Goal: Task Accomplishment & Management: Use online tool/utility

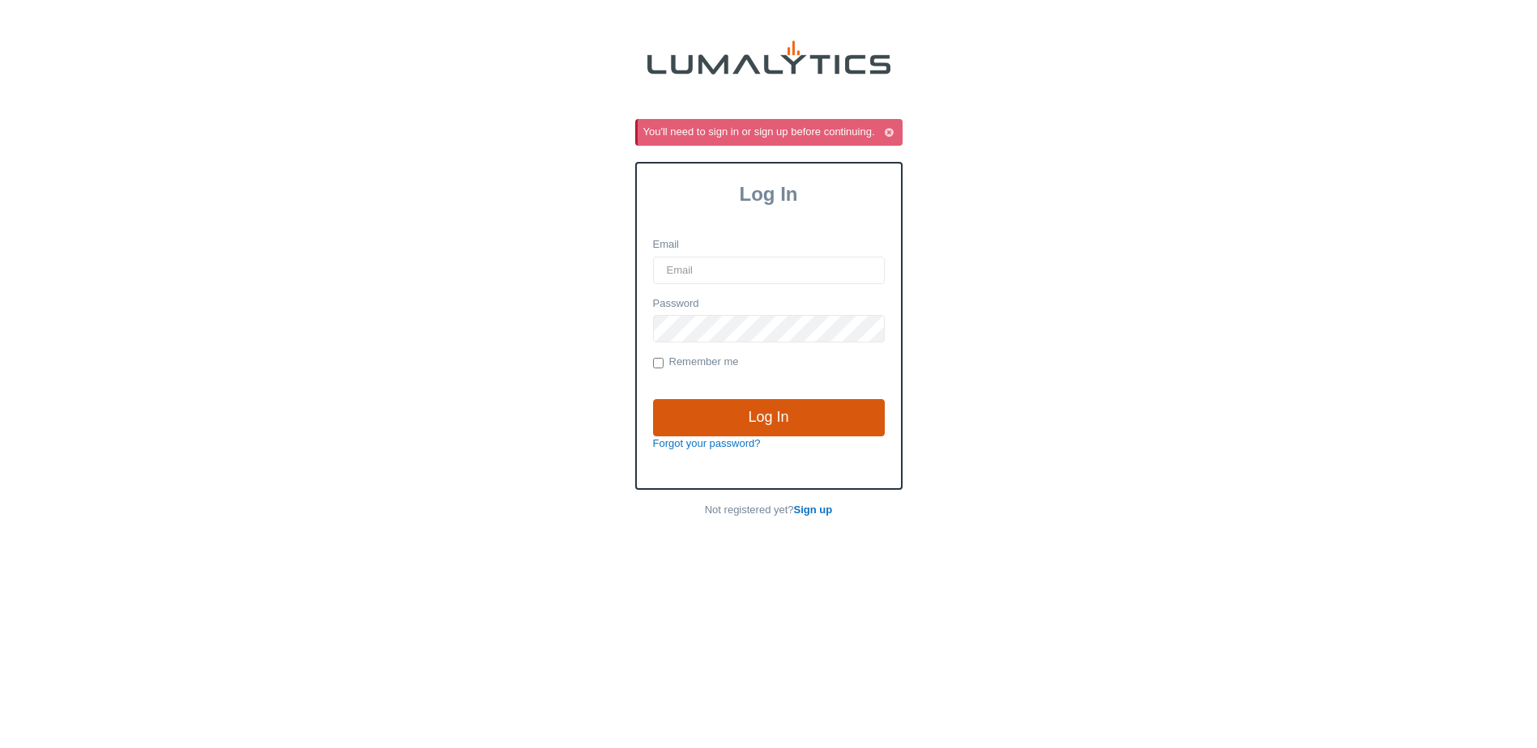
type input "[EMAIL_ADDRESS][DOMAIN_NAME]"
click at [688, 426] on input "Log In" at bounding box center [769, 417] width 232 height 37
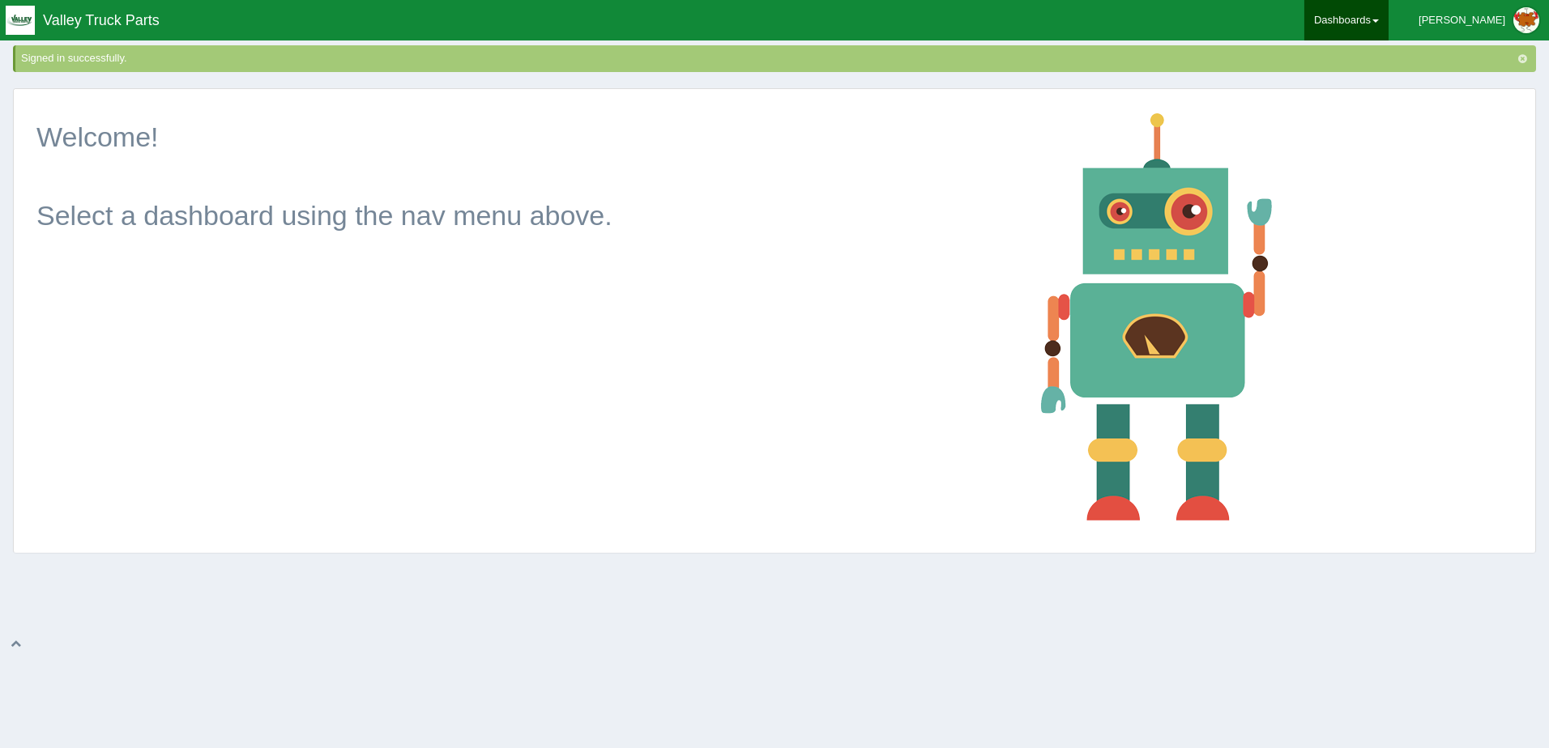
click at [1384, 7] on link "Dashboards" at bounding box center [1346, 20] width 84 height 40
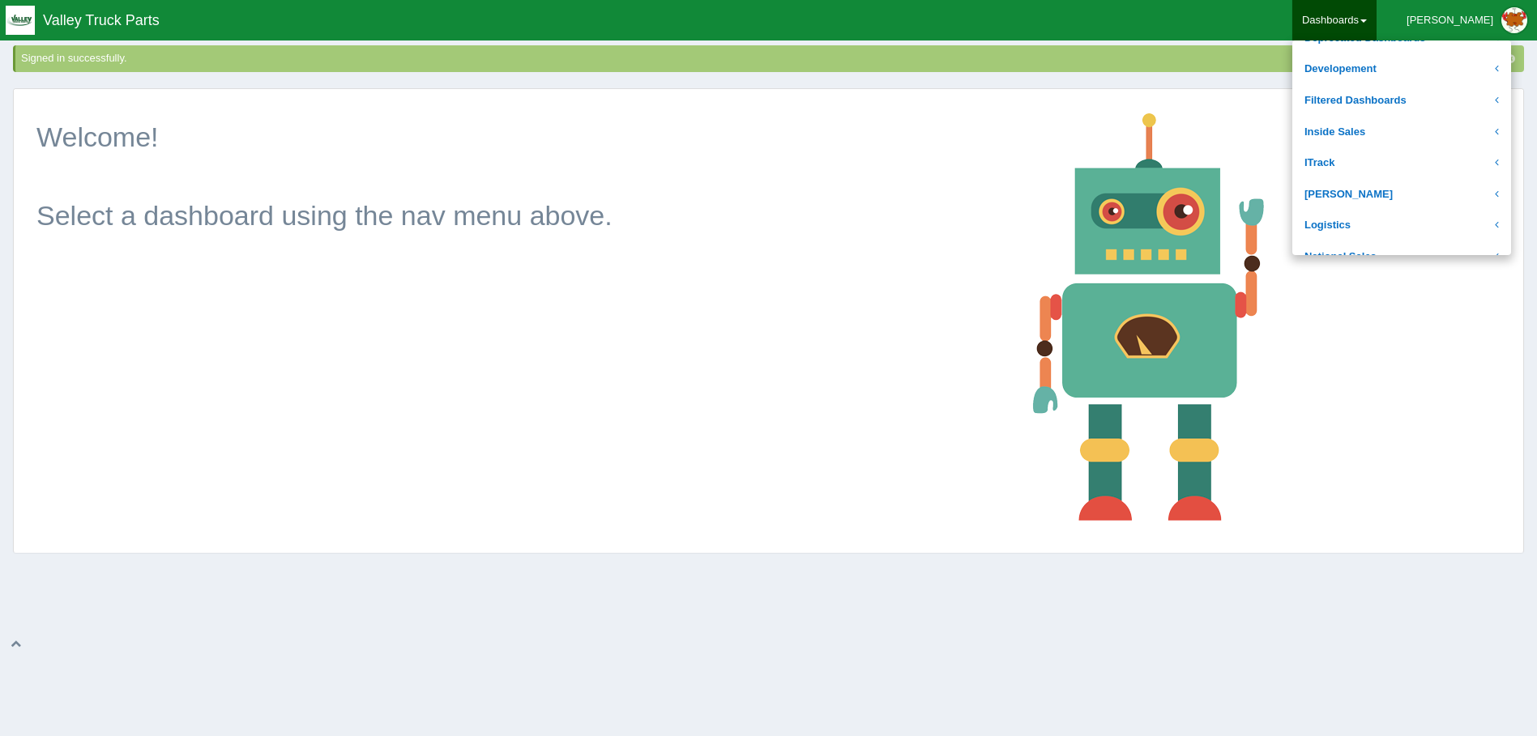
scroll to position [162, 0]
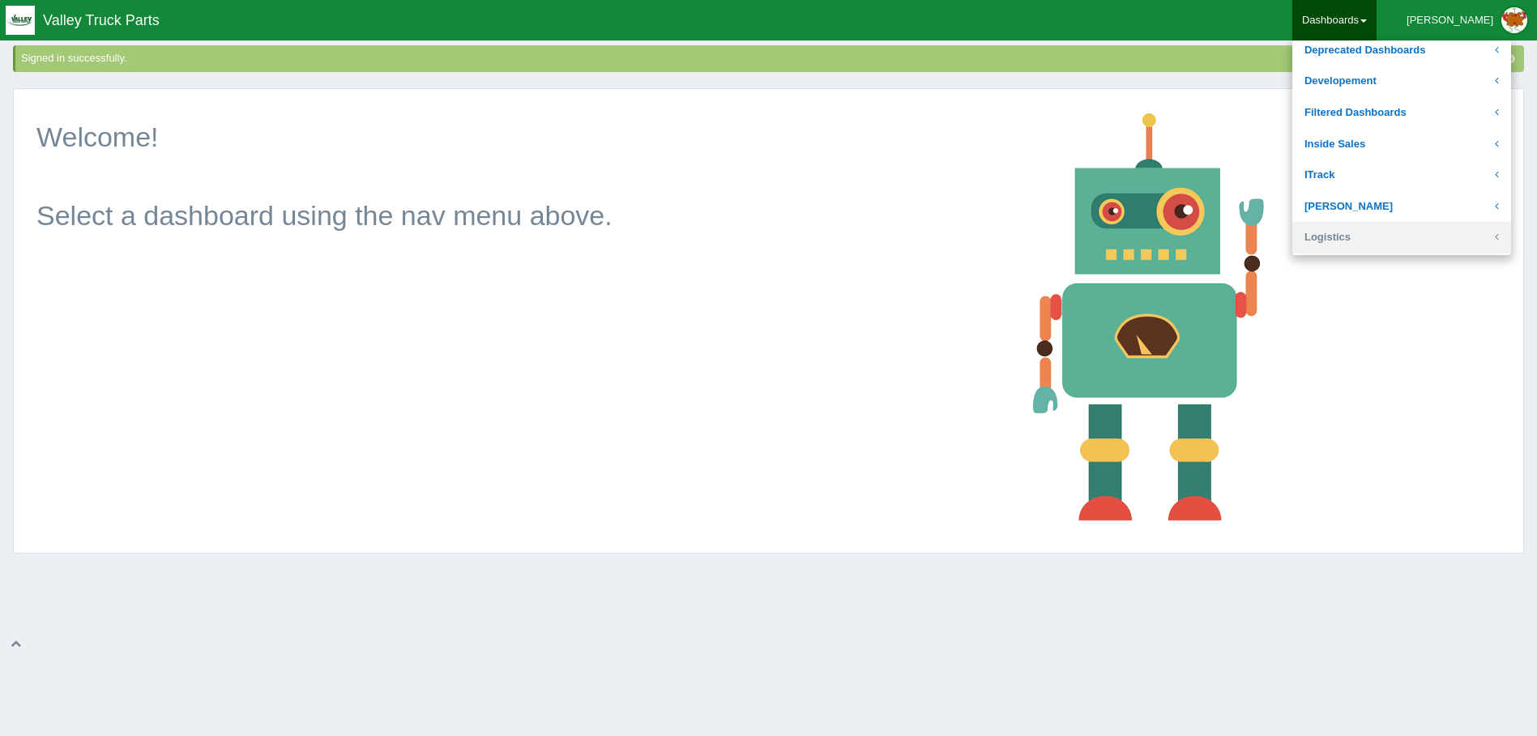
click at [1393, 242] on link "Logistics" at bounding box center [1401, 238] width 219 height 32
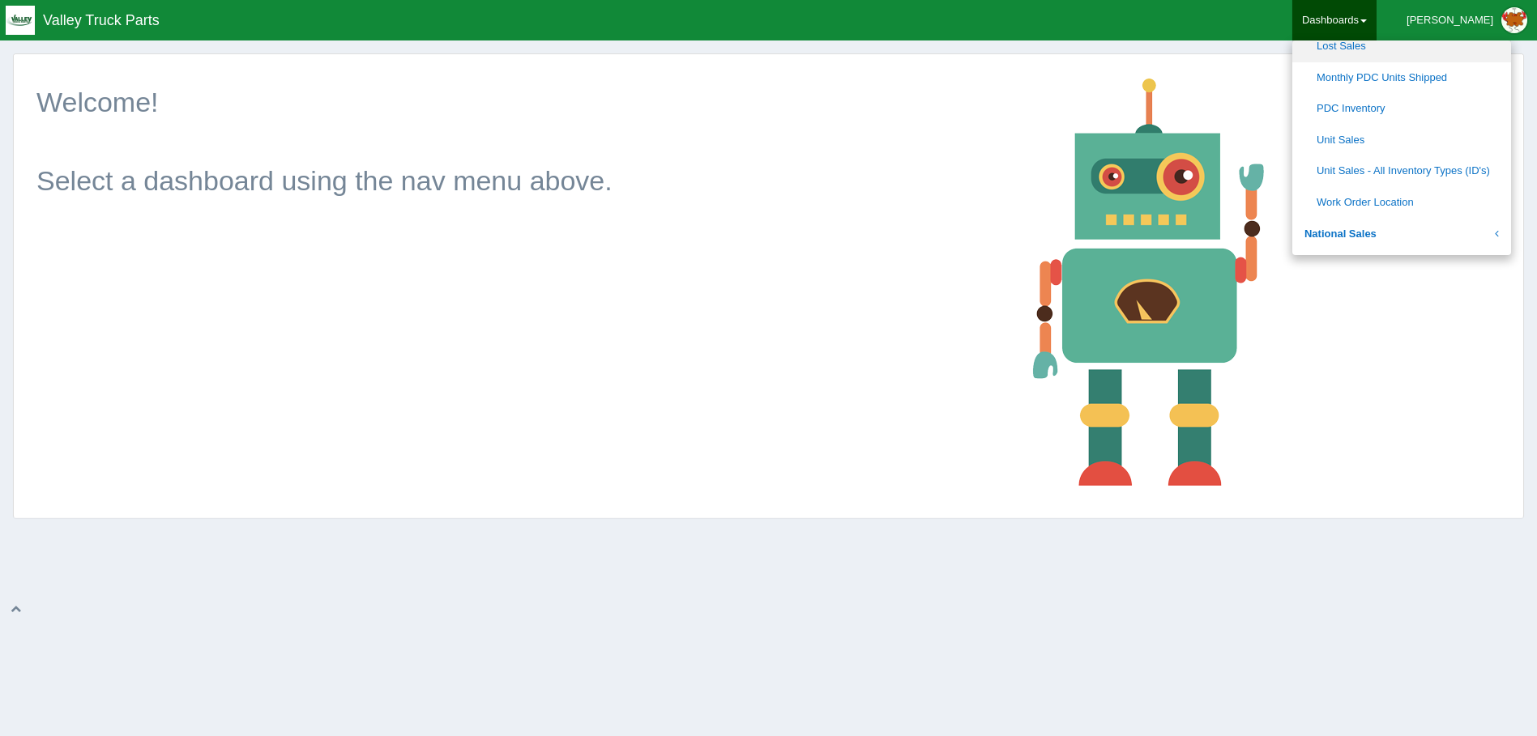
scroll to position [567, 0]
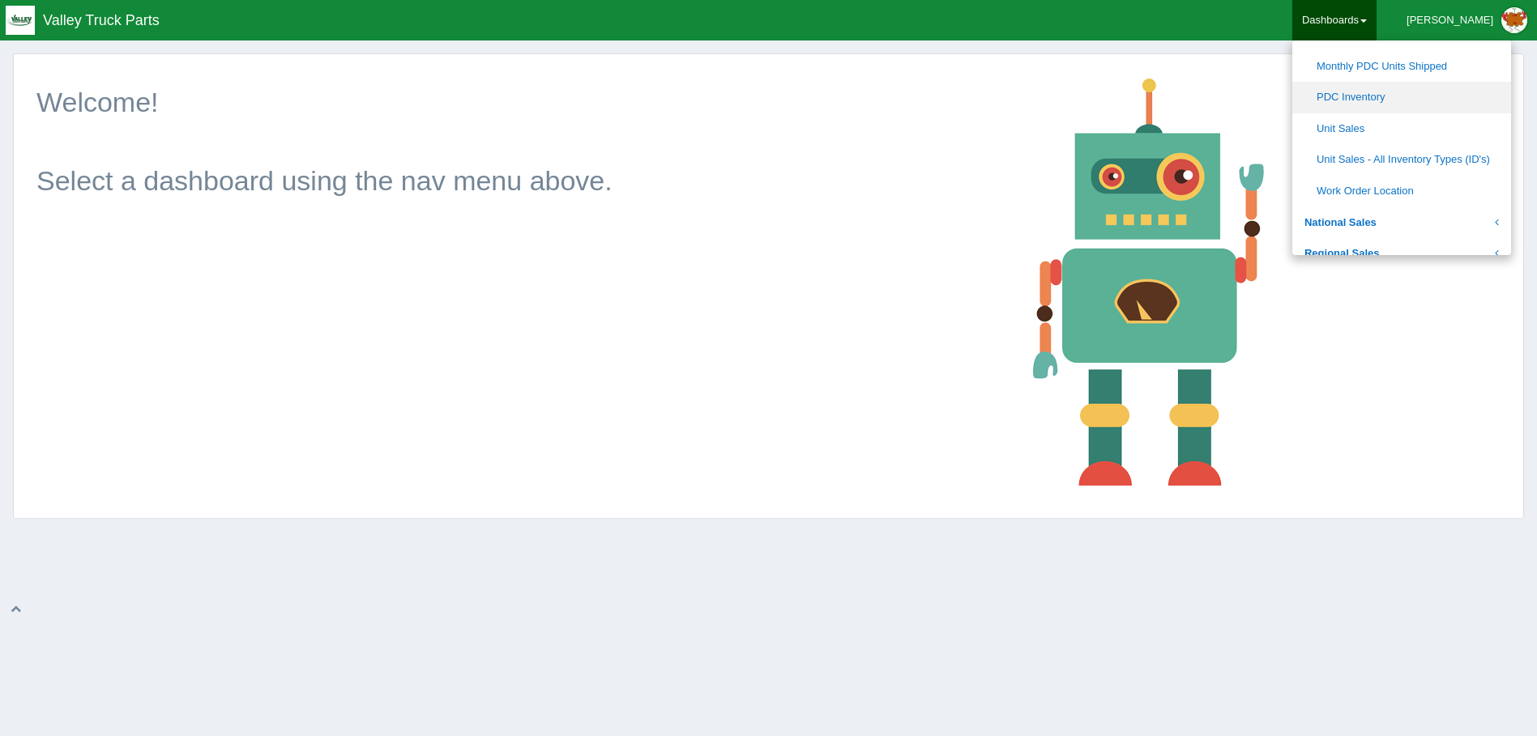
click at [1443, 86] on link "PDC Inventory" at bounding box center [1401, 98] width 219 height 32
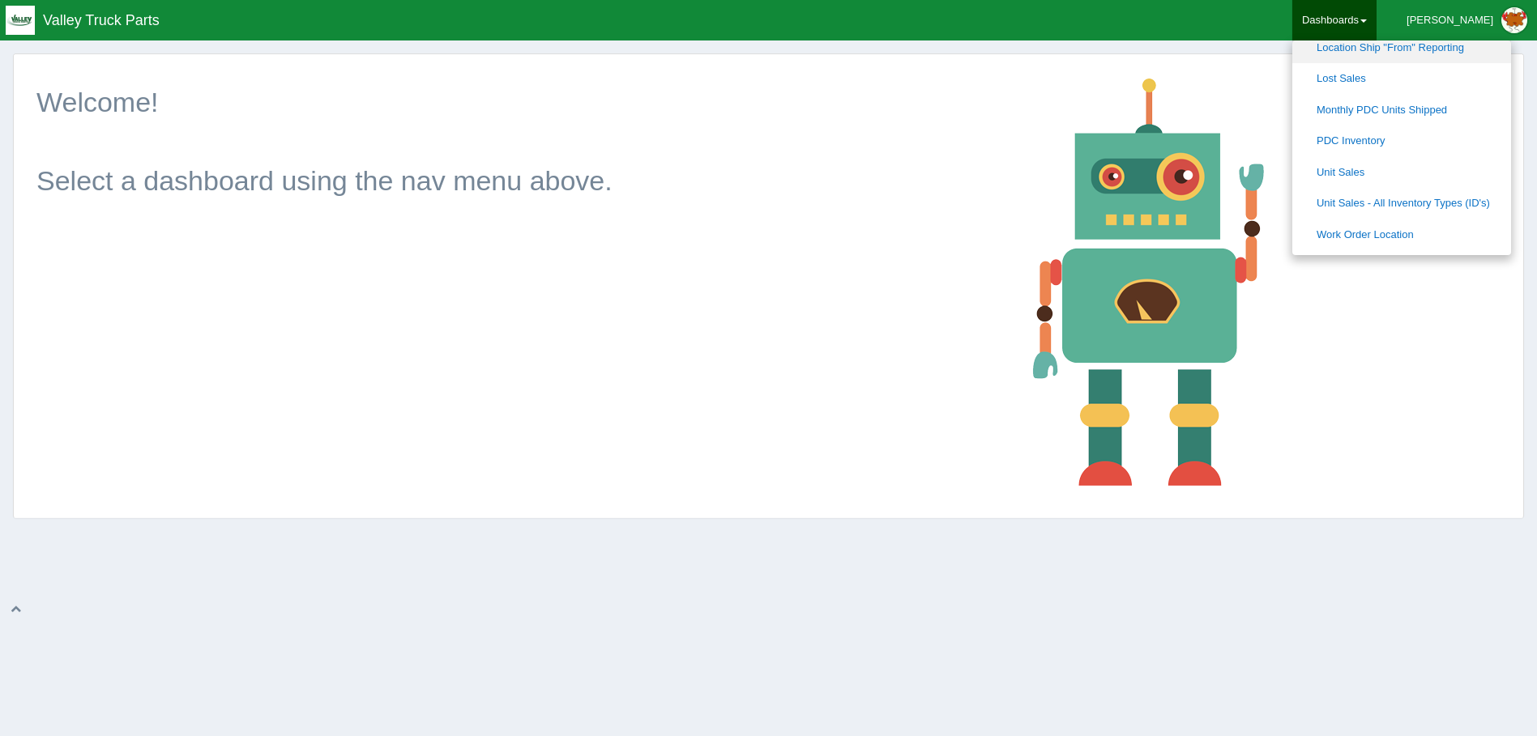
scroll to position [486, 0]
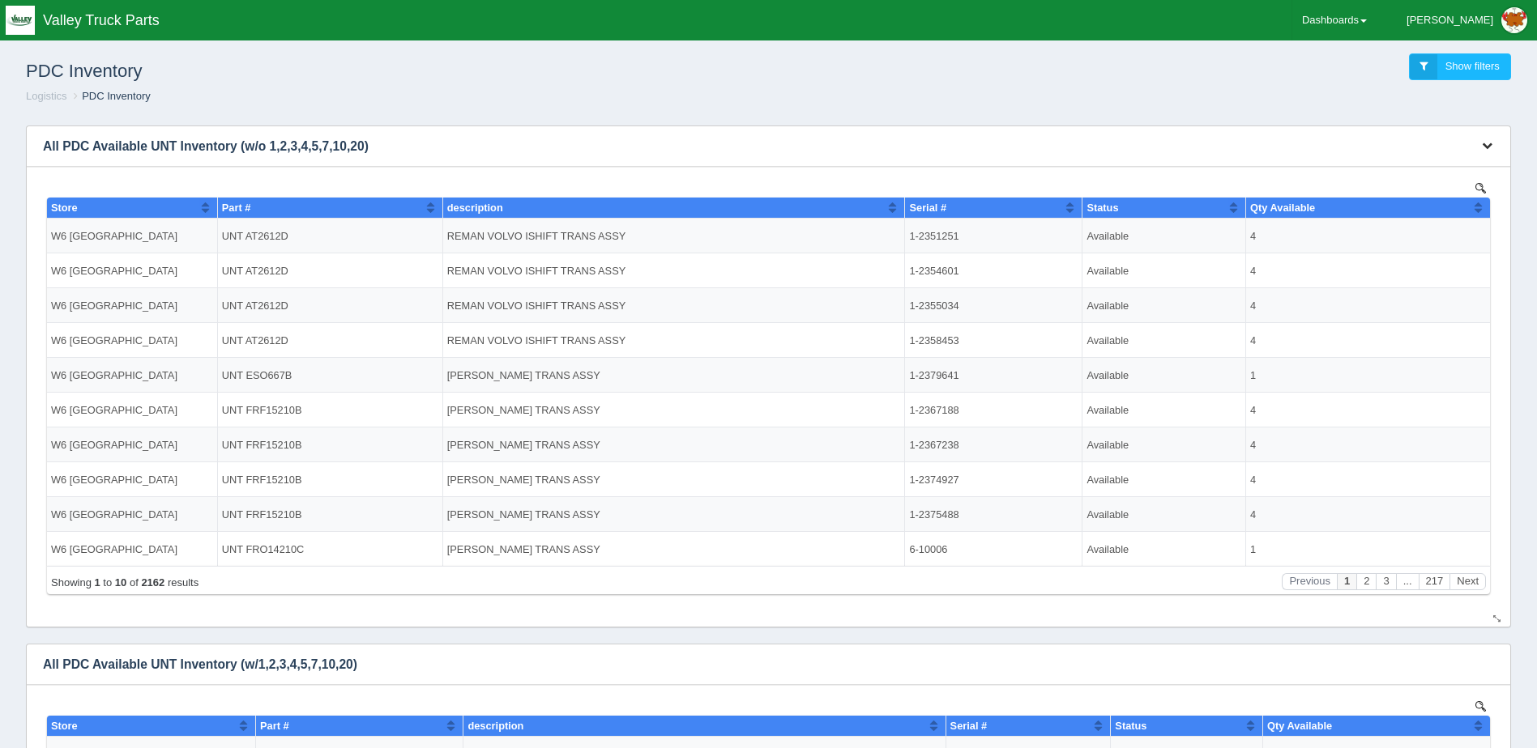
click at [1485, 144] on icon "button" at bounding box center [1486, 145] width 11 height 11
click at [1427, 170] on link "Download CSV" at bounding box center [1433, 170] width 130 height 23
